Goal: Information Seeking & Learning: Learn about a topic

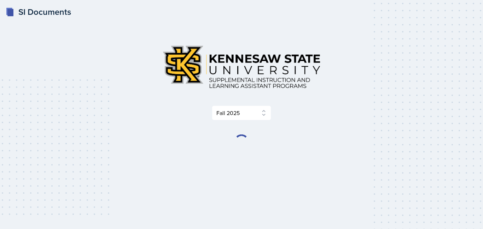
select select "2bed604d-1099-4043-b1bc-2365e8740244"
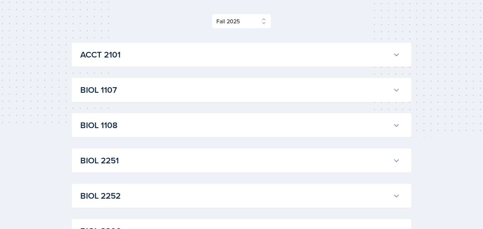
scroll to position [93, 0]
click at [155, 92] on h3 "BIOL 1107" at bounding box center [235, 89] width 310 height 13
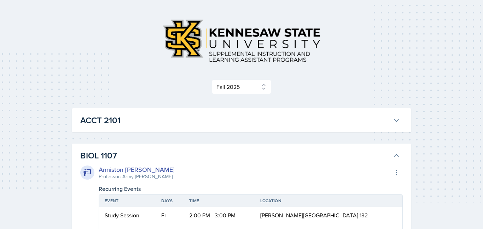
scroll to position [0, 0]
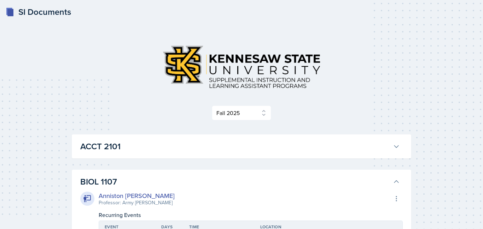
click at [115, 180] on h3 "BIOL 1107" at bounding box center [235, 182] width 310 height 13
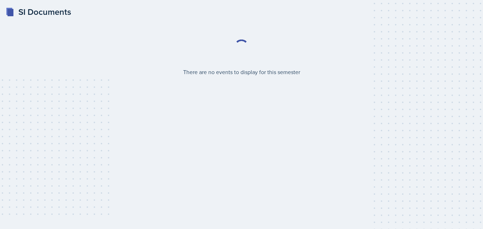
select select "2bed604d-1099-4043-b1bc-2365e8740244"
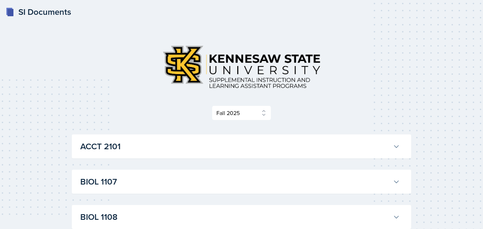
click at [383, 178] on h3 "BIOL 1107" at bounding box center [235, 182] width 310 height 13
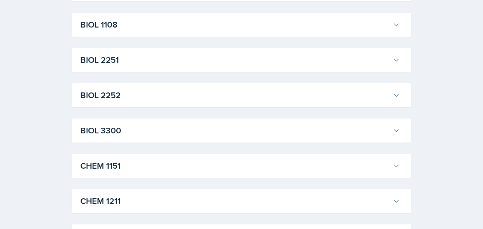
scroll to position [808, 0]
